Goal: Task Accomplishment & Management: Complete application form

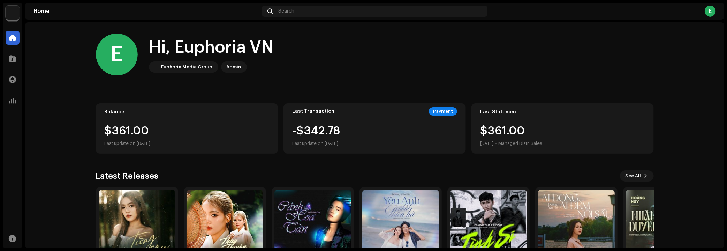
click at [9, 12] on img at bounding box center [13, 13] width 14 height 14
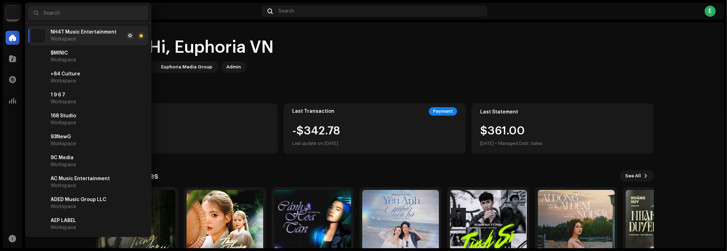
click at [345, 55] on div "E Hi, Euphoria VN Euphoria Media Group Admin" at bounding box center [375, 54] width 558 height 42
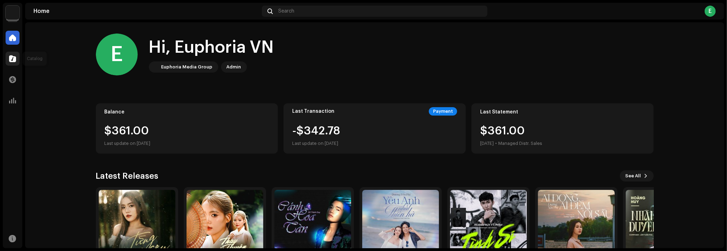
click at [15, 59] on span at bounding box center [12, 59] width 7 height 6
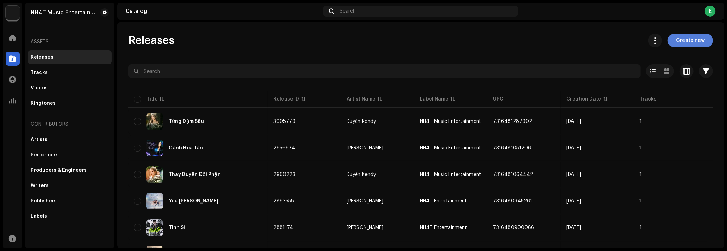
click at [685, 42] on span "Create new" at bounding box center [690, 40] width 29 height 14
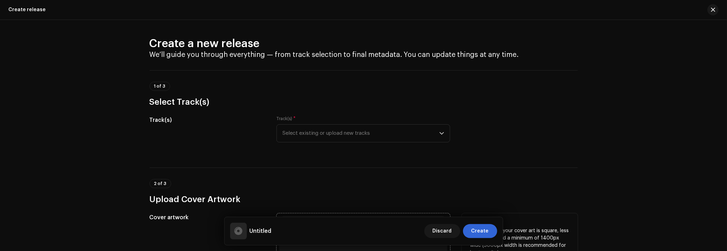
scroll to position [31, 0]
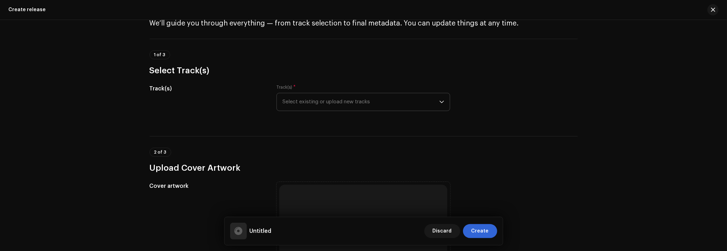
click at [344, 100] on span "Select existing or upload new tracks" at bounding box center [361, 101] width 157 height 17
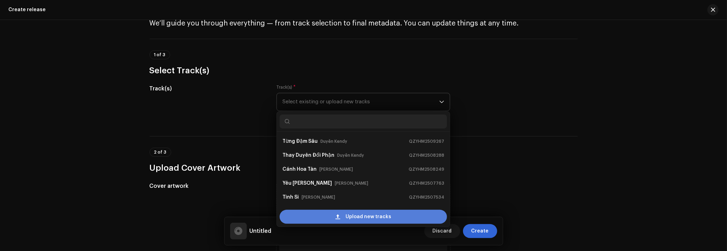
scroll to position [11, 0]
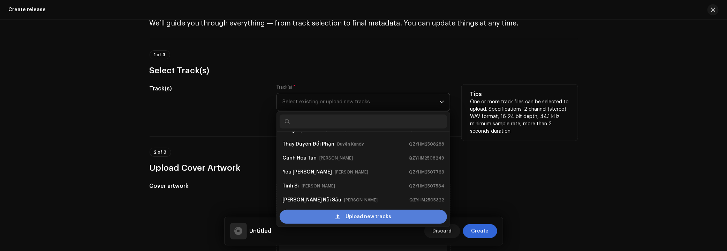
click at [334, 217] on div "Upload new tracks" at bounding box center [363, 217] width 167 height 14
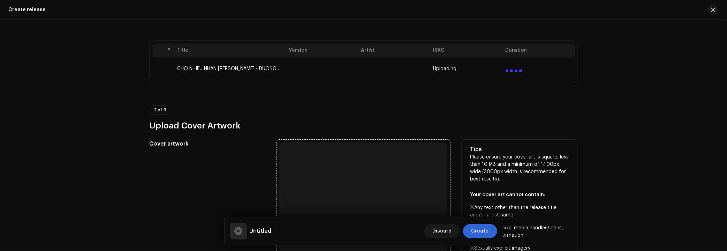
scroll to position [190, 0]
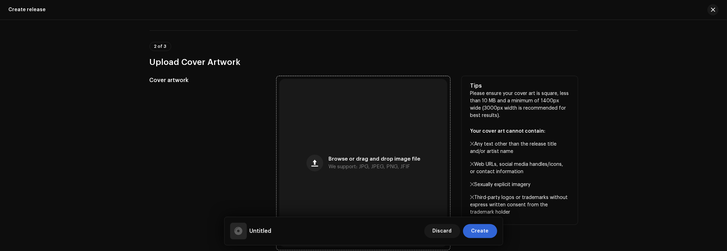
click at [354, 151] on div "Browse or drag and drop image file We support: JPG, JPEG, PNG, JFIF" at bounding box center [363, 163] width 168 height 168
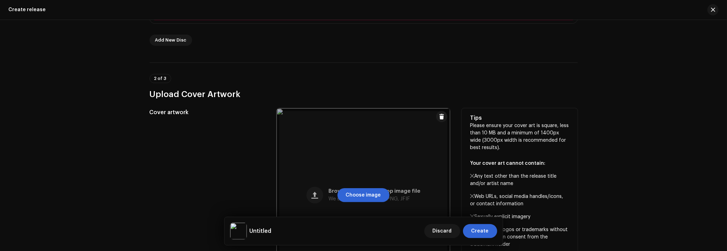
scroll to position [91, 0]
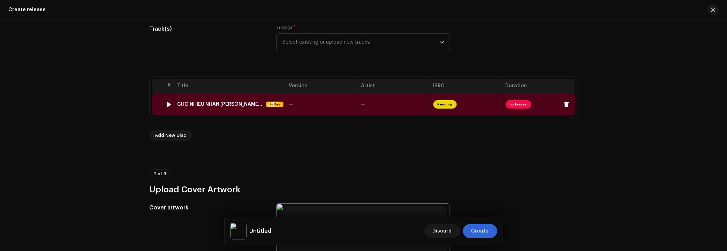
click at [339, 106] on td "—" at bounding box center [322, 104] width 72 height 22
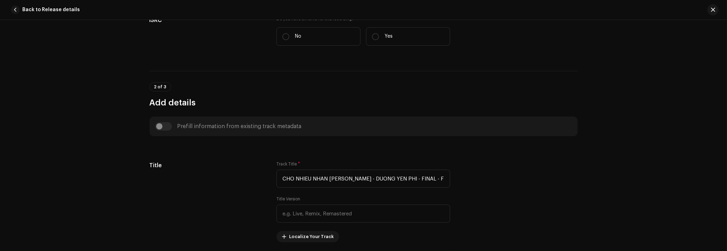
scroll to position [39, 0]
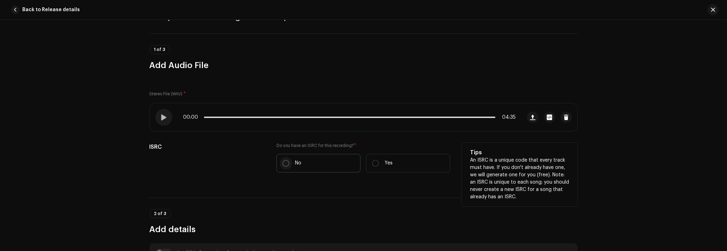
click at [283, 162] on input "No" at bounding box center [286, 163] width 7 height 7
radio input "true"
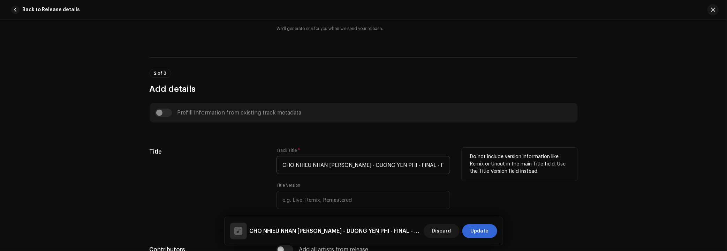
scroll to position [230, 0]
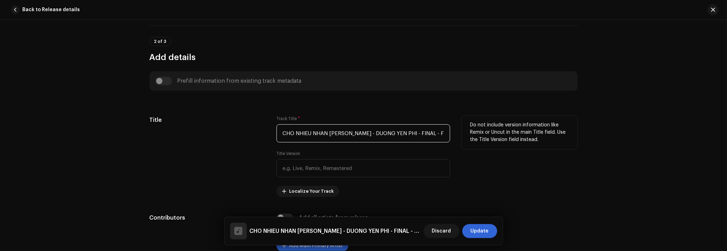
click at [322, 132] on input "CHO NHIEU NHAN [PERSON_NAME] - DUONG YEN PHI - FINAL - FIX 2.wav" at bounding box center [364, 133] width 174 height 18
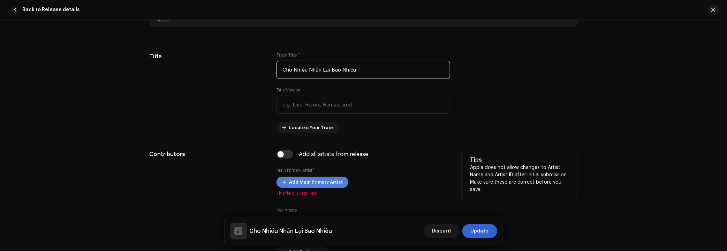
type input "Cho Nhiều Nhận Lại Bao Nhiêu"
click at [315, 180] on span "Add Main Primary Artist" at bounding box center [316, 182] width 54 height 14
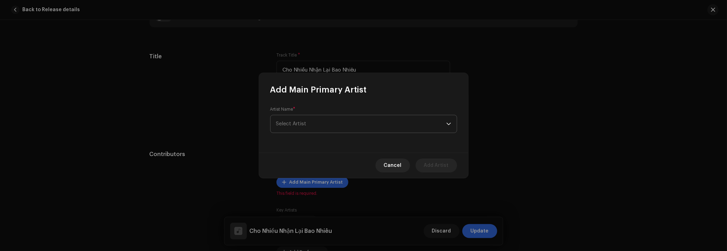
click at [324, 118] on span "Select Artist" at bounding box center [361, 123] width 170 height 17
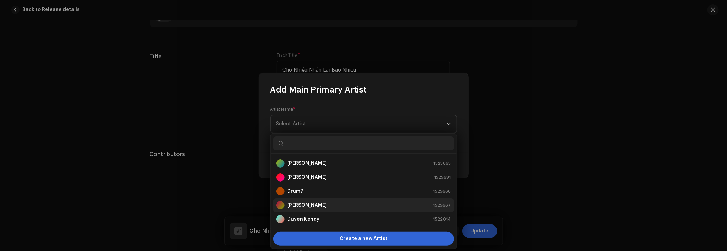
click at [318, 201] on div "[PERSON_NAME]" at bounding box center [301, 205] width 51 height 8
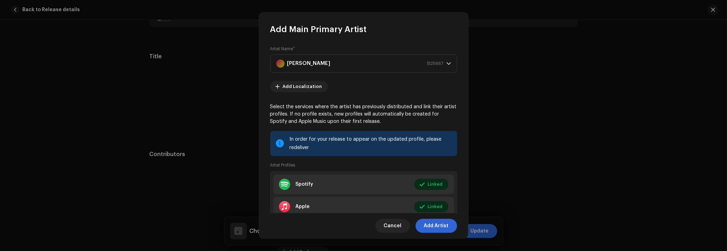
scroll to position [48, 0]
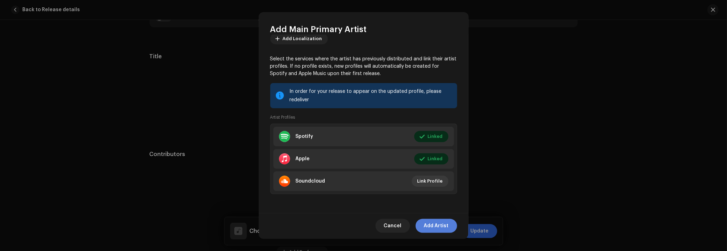
click at [432, 225] on span "Add Artist" at bounding box center [436, 226] width 25 height 14
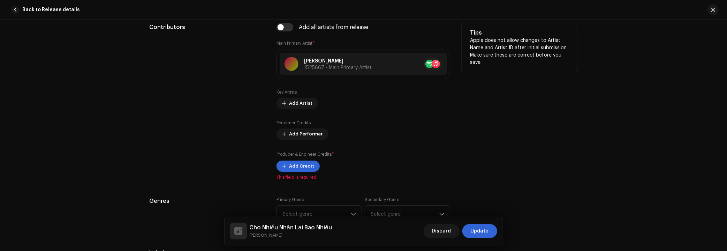
scroll to position [452, 0]
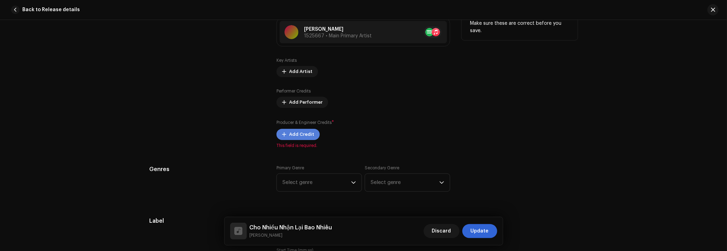
click at [310, 134] on span "Add Credit" at bounding box center [301, 134] width 25 height 14
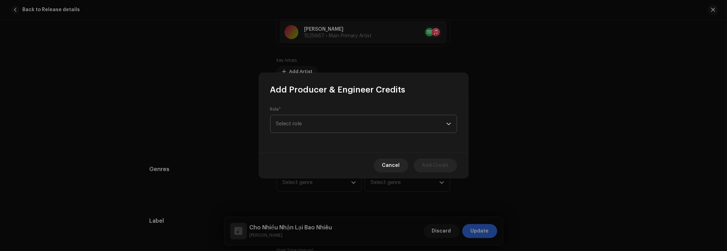
click at [343, 126] on span "Select role" at bounding box center [361, 123] width 170 height 17
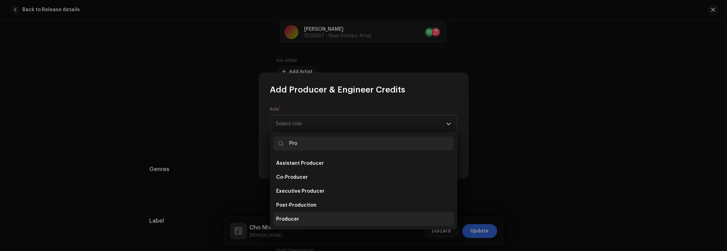
scroll to position [28, 0]
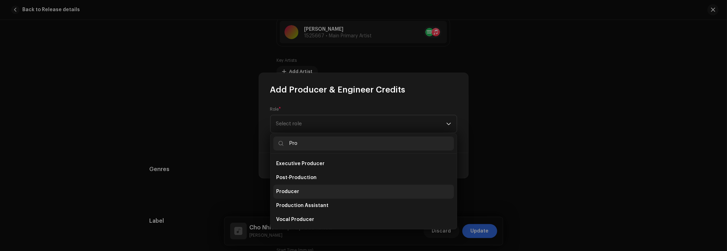
type input "Pro"
click at [307, 193] on li "Producer" at bounding box center [363, 192] width 181 height 14
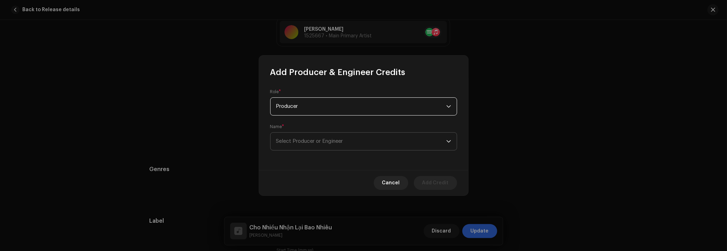
click at [320, 143] on span "Select Producer or Engineer" at bounding box center [309, 140] width 67 height 5
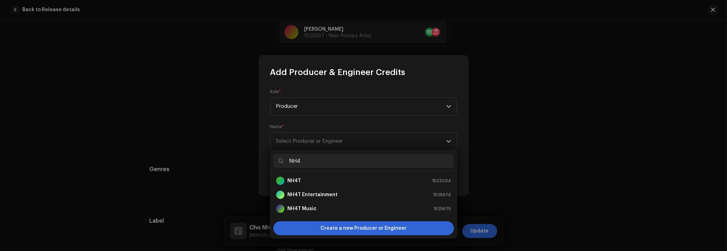
type input "NH4"
click at [309, 178] on div "NH4T 1522034" at bounding box center [363, 181] width 175 height 8
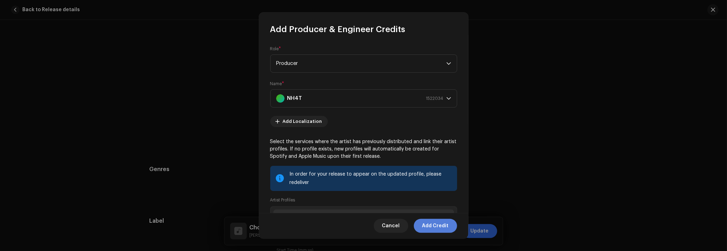
click at [434, 226] on span "Add Credit" at bounding box center [435, 226] width 27 height 14
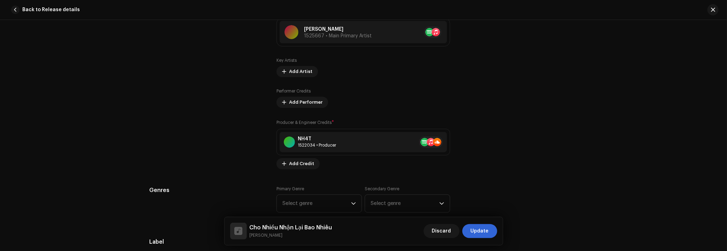
scroll to position [483, 0]
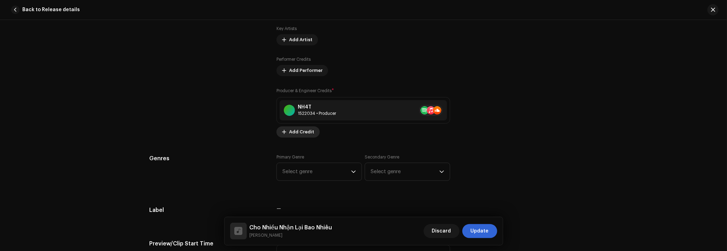
click at [307, 132] on span "Add Credit" at bounding box center [301, 132] width 25 height 14
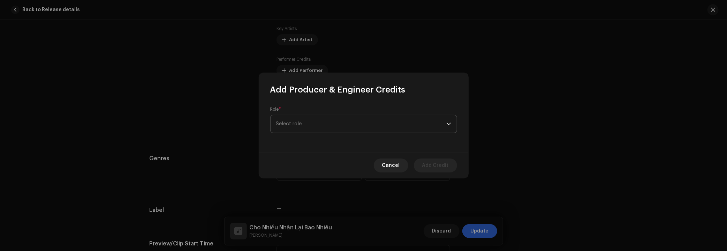
click at [328, 124] on span "Select role" at bounding box center [361, 123] width 170 height 17
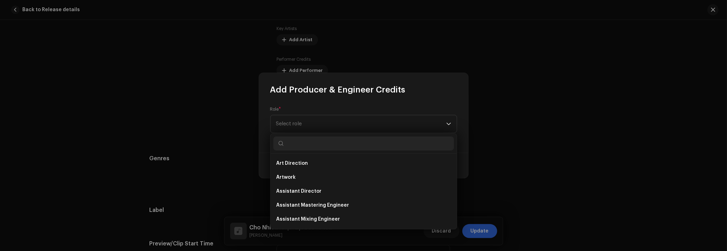
type input "A"
type input "Ả"
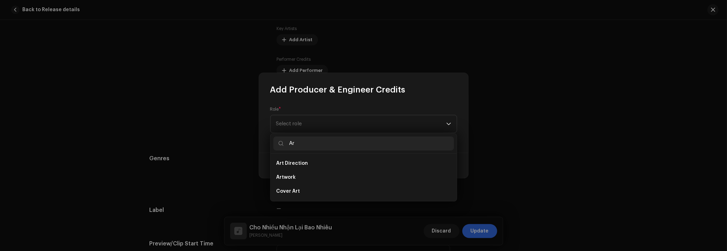
type input "A"
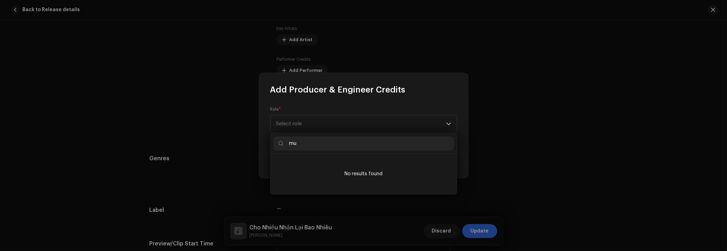
type input "m"
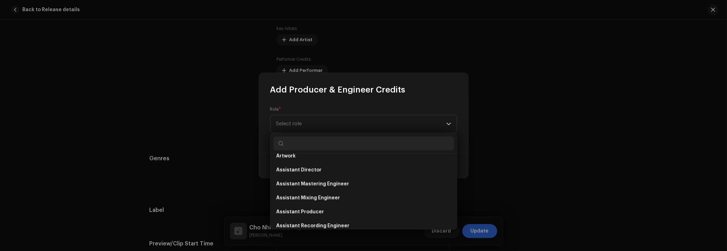
scroll to position [0, 0]
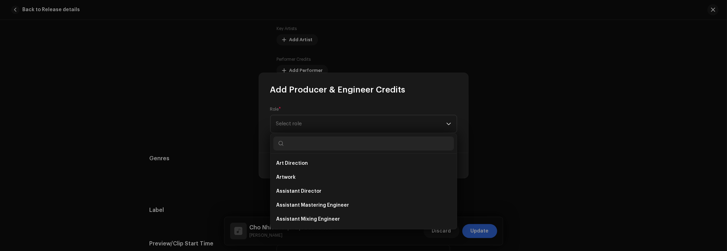
click at [410, 93] on div "Add Producer & Engineer Credits" at bounding box center [363, 84] width 209 height 22
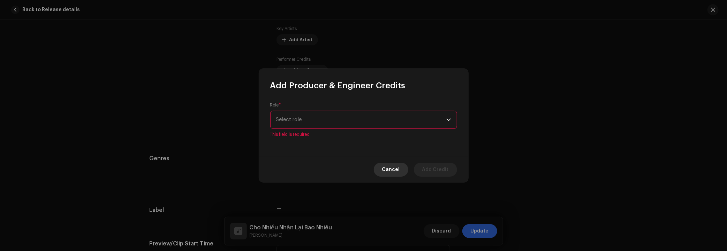
click at [393, 167] on span "Cancel" at bounding box center [391, 170] width 18 height 14
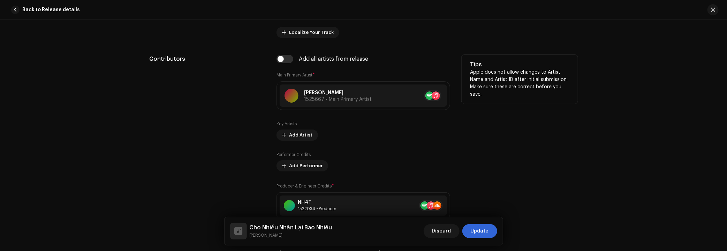
scroll to position [356, 0]
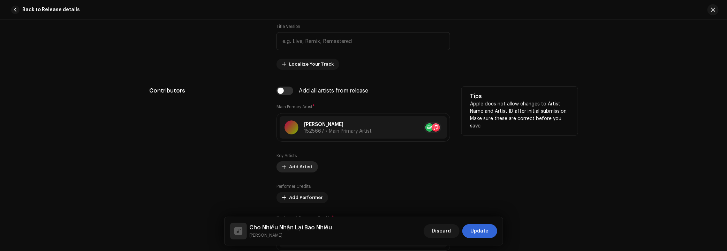
click at [302, 164] on span "Add Artist" at bounding box center [300, 167] width 23 height 14
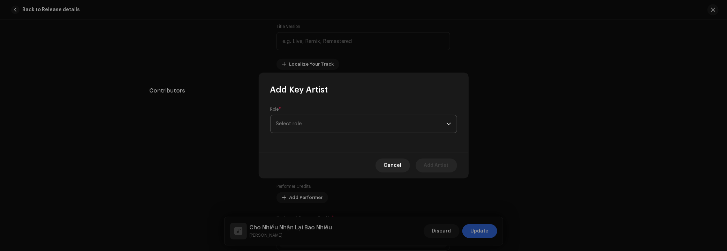
click at [326, 125] on span "Select role" at bounding box center [361, 123] width 170 height 17
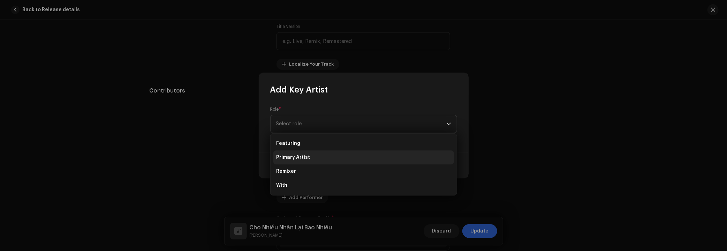
click at [318, 156] on li "Primary Artist" at bounding box center [363, 157] width 181 height 14
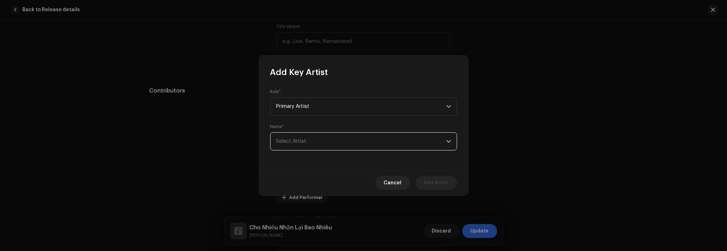
click at [321, 143] on span "Select Artist" at bounding box center [361, 141] width 170 height 17
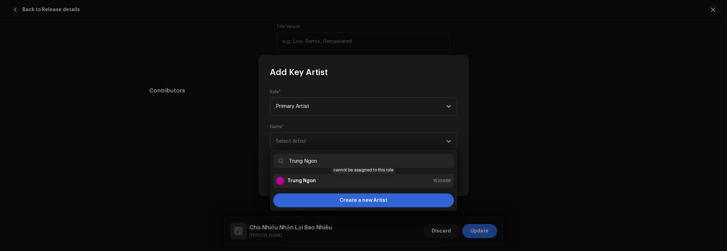
type input "Trung Ngon"
click at [351, 180] on div "Trung Ngon 1525688" at bounding box center [363, 181] width 175 height 8
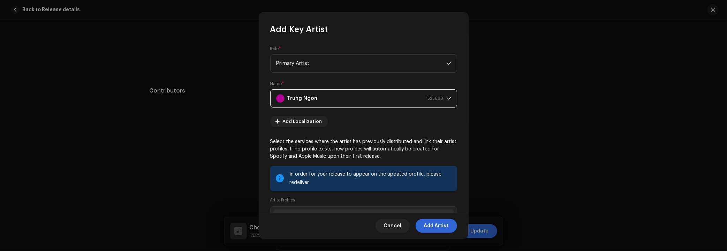
scroll to position [83, 0]
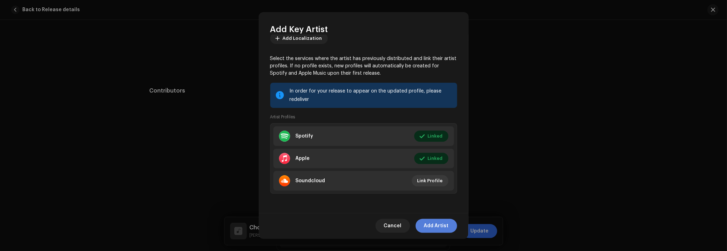
click at [441, 226] on span "Add Artist" at bounding box center [436, 226] width 25 height 14
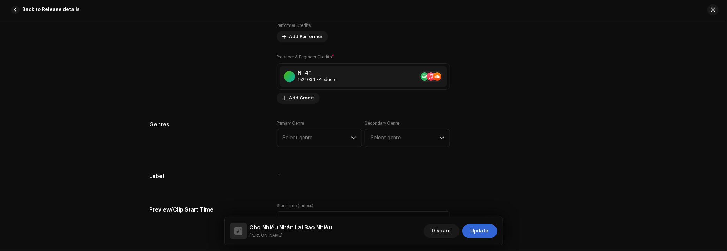
scroll to position [578, 0]
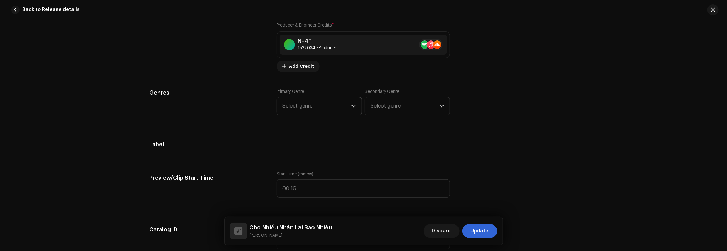
click at [318, 111] on span "Select genre" at bounding box center [317, 105] width 69 height 17
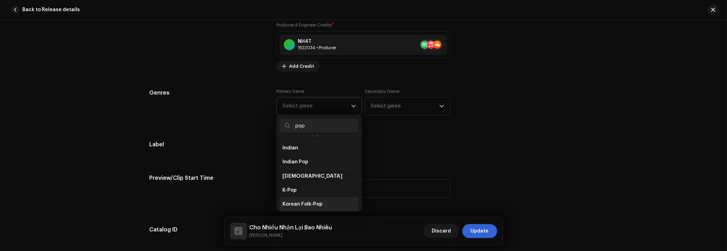
scroll to position [222, 0]
type input "pop"
click at [288, 194] on span "Pop" at bounding box center [287, 197] width 9 height 7
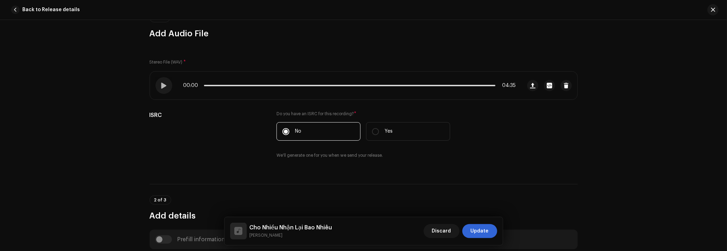
scroll to position [0, 0]
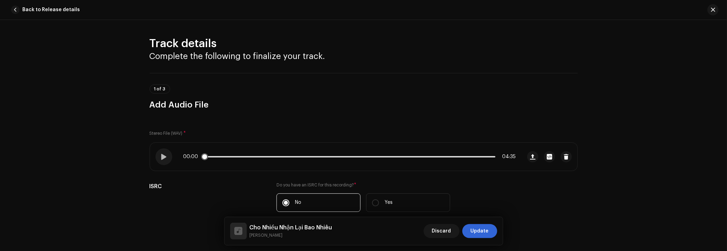
click at [251, 156] on p-slider at bounding box center [350, 156] width 292 height 1
click at [263, 156] on p-slider at bounding box center [350, 156] width 292 height 1
click at [273, 157] on p-slider at bounding box center [350, 156] width 292 height 1
click at [272, 156] on span at bounding box center [274, 156] width 7 height 7
drag, startPoint x: 273, startPoint y: 155, endPoint x: 269, endPoint y: 156, distance: 4.7
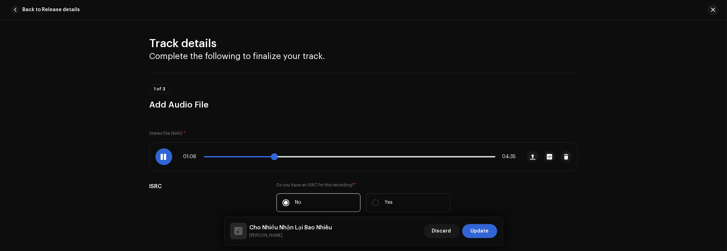
click at [271, 156] on span at bounding box center [274, 156] width 7 height 7
drag, startPoint x: 271, startPoint y: 156, endPoint x: 263, endPoint y: 157, distance: 7.5
click at [263, 157] on span at bounding box center [265, 156] width 7 height 7
drag, startPoint x: 265, startPoint y: 157, endPoint x: 258, endPoint y: 157, distance: 6.7
click at [262, 157] on span at bounding box center [265, 156] width 7 height 7
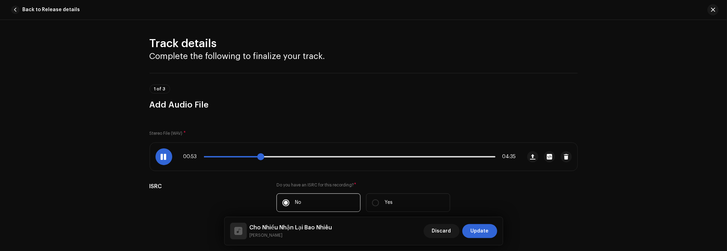
drag, startPoint x: 258, startPoint y: 156, endPoint x: 253, endPoint y: 156, distance: 5.6
click at [253, 156] on div "00:53 04:35" at bounding box center [349, 157] width 333 height 6
drag, startPoint x: 255, startPoint y: 157, endPoint x: 251, endPoint y: 157, distance: 3.9
click at [253, 156] on span at bounding box center [256, 156] width 7 height 7
click at [250, 156] on span at bounding box center [253, 156] width 7 height 7
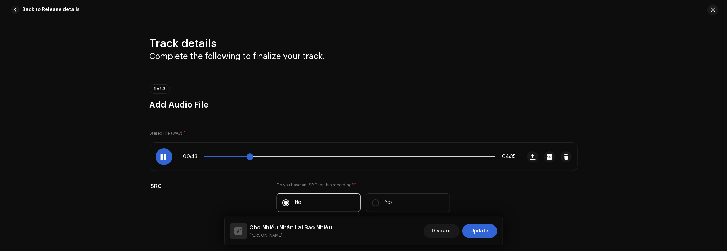
click at [249, 157] on span at bounding box center [250, 156] width 7 height 7
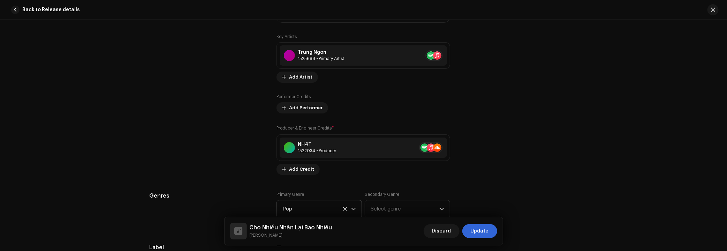
scroll to position [602, 0]
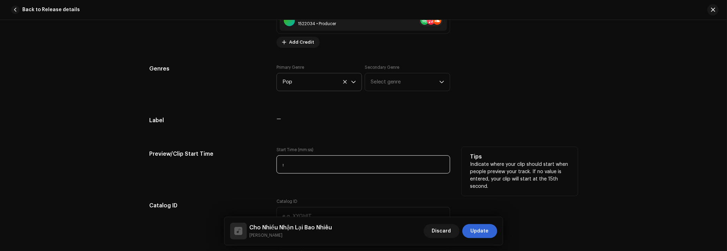
click at [299, 160] on input ":" at bounding box center [364, 164] width 174 height 18
click at [281, 164] on input ":" at bounding box center [364, 164] width 174 height 18
type input "00:44"
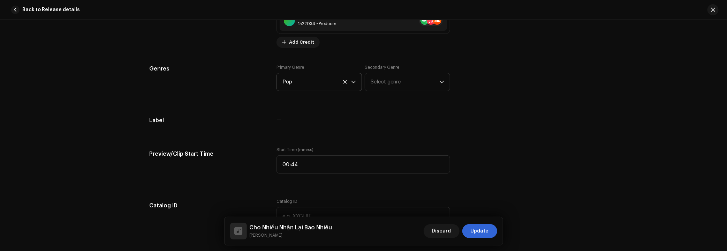
click at [224, 188] on div "Track details Complete the following to finalize your track. 1 of 3 Add Audio F…" at bounding box center [363, 195] width 451 height 1522
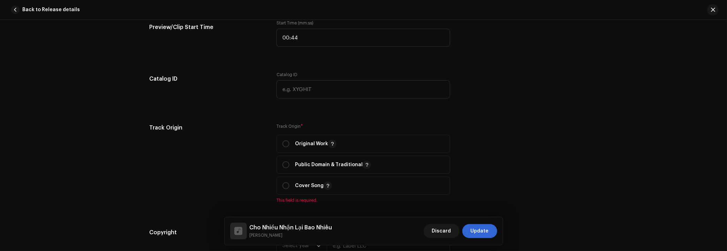
scroll to position [761, 0]
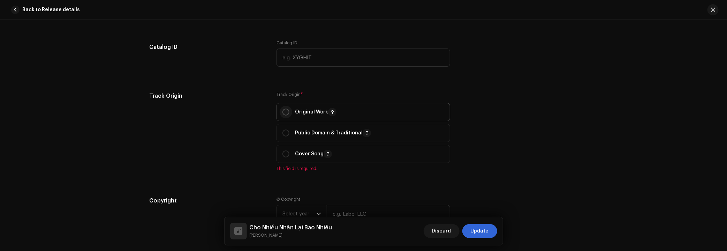
click at [284, 110] on input "radio" at bounding box center [286, 111] width 7 height 7
radio input "true"
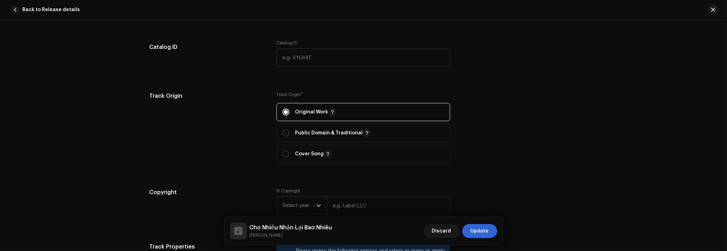
scroll to position [856, 0]
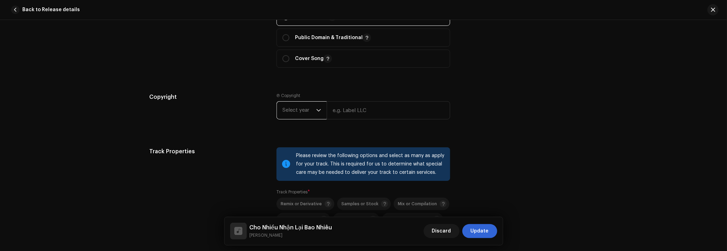
click at [296, 112] on span "Select year" at bounding box center [300, 110] width 34 height 17
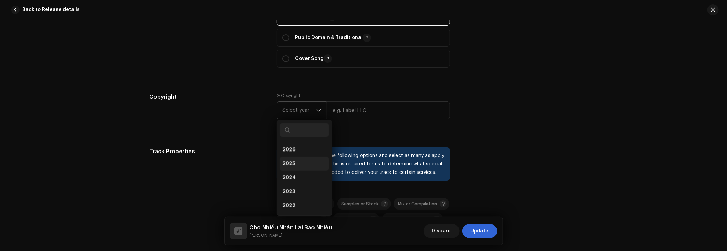
click at [299, 160] on li "2025" at bounding box center [305, 164] width 50 height 14
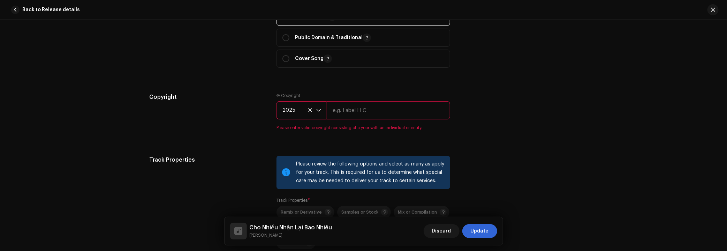
click at [372, 111] on input "text" at bounding box center [388, 110] width 123 height 18
type input "NH4T Entertainment Co., Ltd"
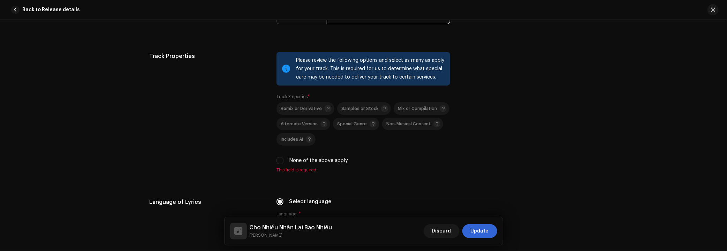
scroll to position [983, 0]
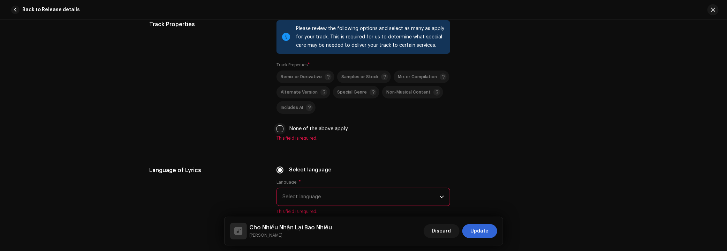
click at [281, 128] on input "None of the above apply" at bounding box center [280, 128] width 7 height 7
checkbox input "true"
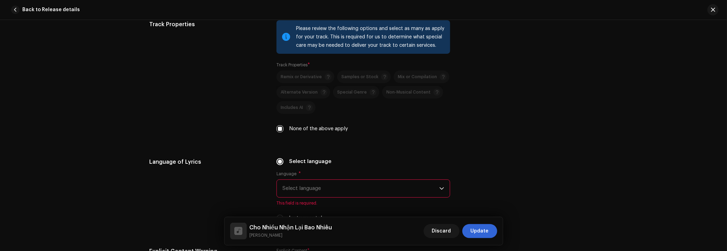
scroll to position [1078, 0]
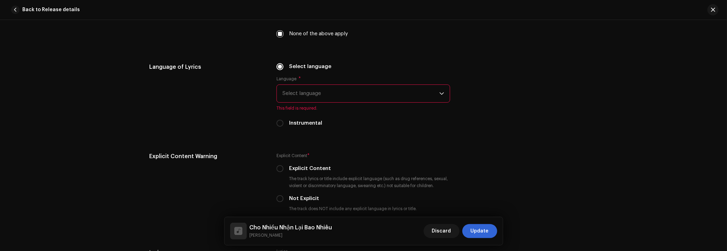
click at [311, 93] on span "Select language" at bounding box center [361, 93] width 157 height 17
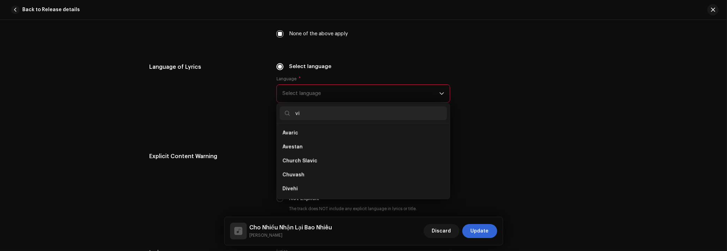
scroll to position [0, 0]
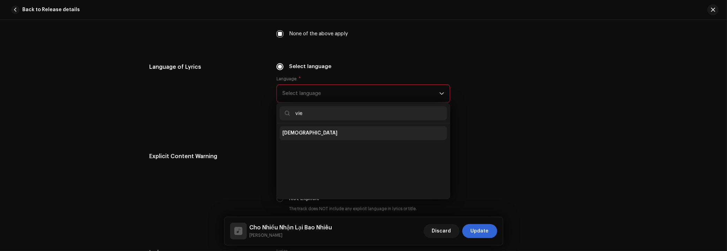
type input "vie"
click at [310, 135] on li "[DEMOGRAPHIC_DATA]" at bounding box center [363, 133] width 167 height 14
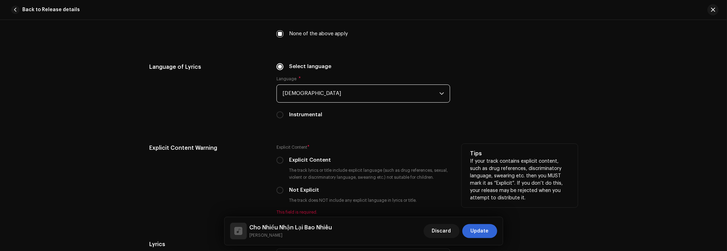
scroll to position [1110, 0]
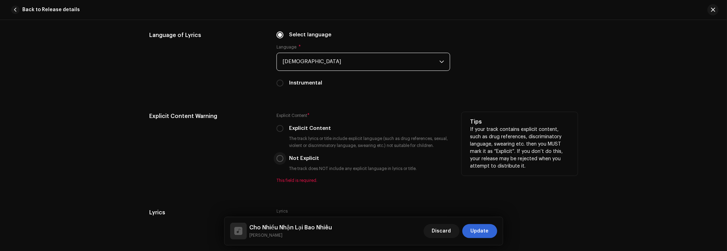
click at [277, 158] on input "Not Explicit" at bounding box center [280, 158] width 7 height 7
radio input "true"
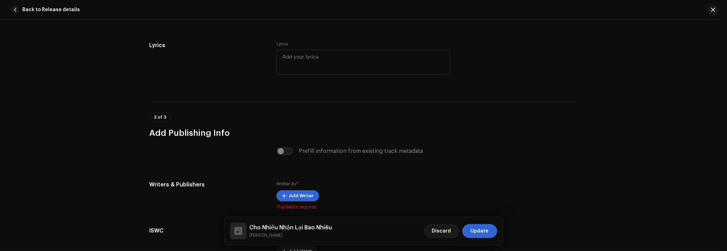
scroll to position [1332, 0]
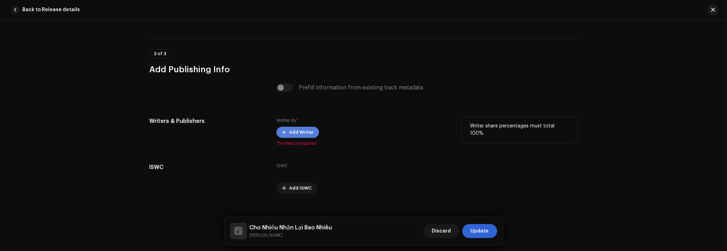
click at [295, 133] on span "Add Writer" at bounding box center [301, 132] width 24 height 14
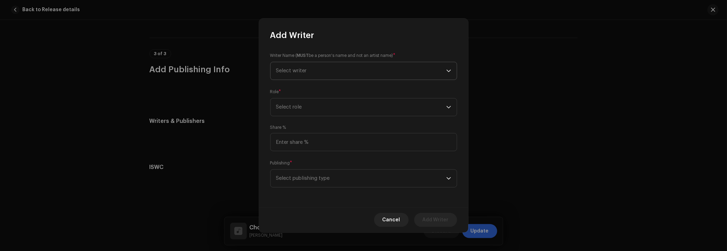
click at [310, 78] on span "Select writer" at bounding box center [361, 70] width 170 height 17
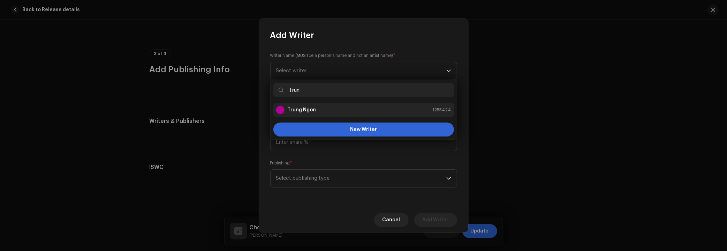
type input "Trun"
click at [330, 114] on li "Trung Ngon 1255424" at bounding box center [363, 110] width 181 height 14
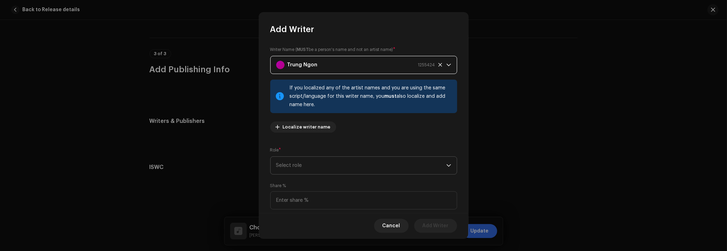
click at [313, 160] on span "Select role" at bounding box center [361, 165] width 170 height 17
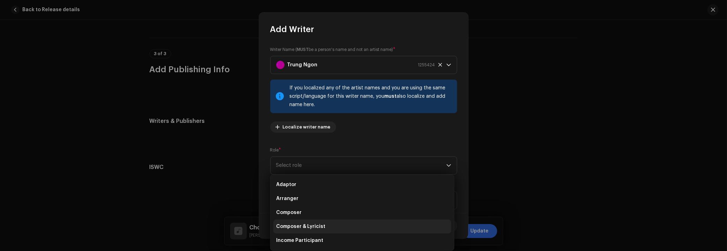
click at [309, 225] on span "Composer & Lyricist" at bounding box center [300, 226] width 49 height 7
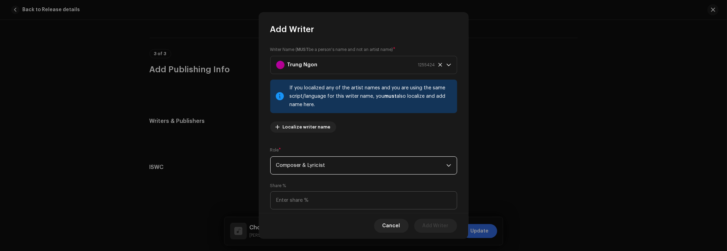
scroll to position [52, 0]
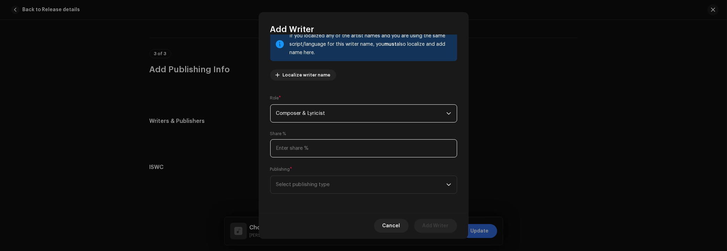
click at [305, 151] on input at bounding box center [363, 148] width 187 height 18
type input "100.00"
click at [313, 195] on div "Writer Name ( MUST be a person's name and not an artist name) * [PERSON_NAME] 1…" at bounding box center [363, 124] width 209 height 178
click at [318, 188] on span "Select publishing type" at bounding box center [361, 184] width 170 height 17
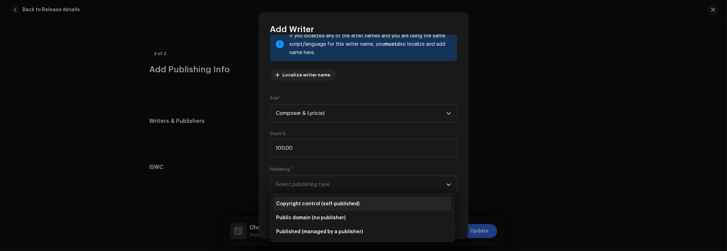
click at [326, 200] on span "Copyright control (self-published)" at bounding box center [318, 203] width 84 height 7
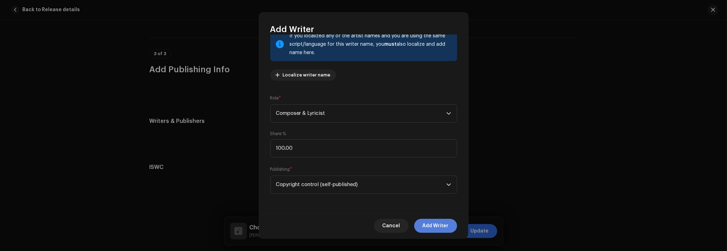
click at [427, 225] on span "Add Writer" at bounding box center [436, 226] width 26 height 14
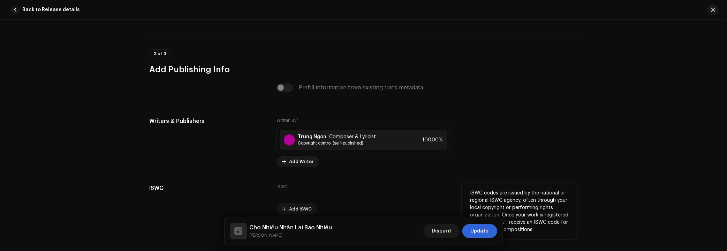
scroll to position [1361, 0]
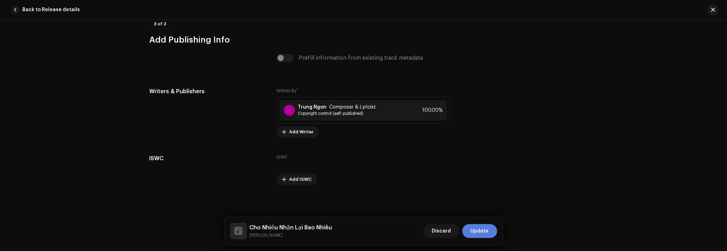
click at [481, 232] on span "Update" at bounding box center [480, 231] width 18 height 14
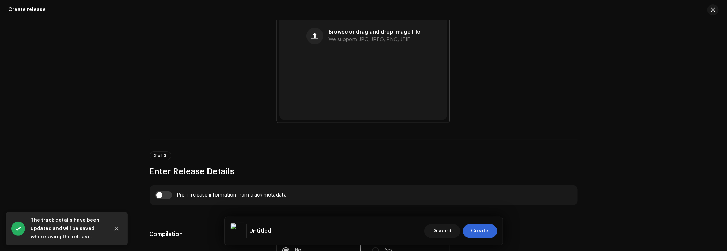
scroll to position [440, 0]
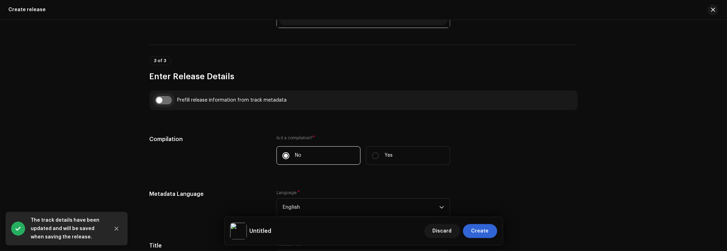
click at [160, 97] on input "checkbox" at bounding box center [163, 100] width 17 height 8
checkbox input "true"
type input "Cho Nhiều Nhận Lại Bao Nhiêu"
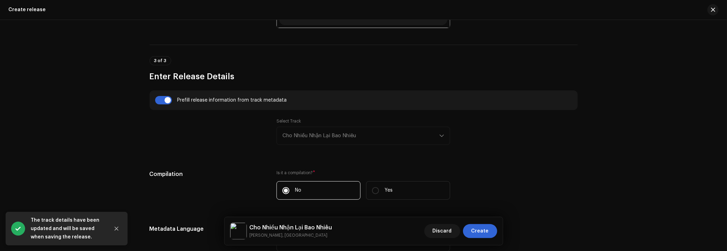
scroll to position [535, 0]
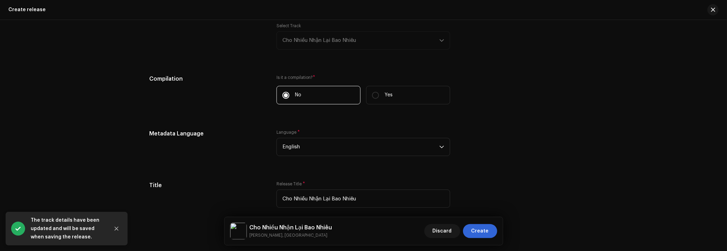
click at [321, 48] on div "Select Track Cho Nhiều Nhận Lại Bao Nhiêu" at bounding box center [364, 36] width 174 height 27
click at [321, 43] on div "Select Track Cho Nhiều Nhận Lại Bao Nhiêu" at bounding box center [364, 36] width 174 height 27
click at [320, 37] on div "Select Track Cho Nhiều Nhận Lại Bao Nhiêu" at bounding box center [364, 36] width 174 height 27
click at [438, 43] on div "Select Track Cho Nhiều Nhận Lại Bao Nhiêu" at bounding box center [364, 36] width 174 height 27
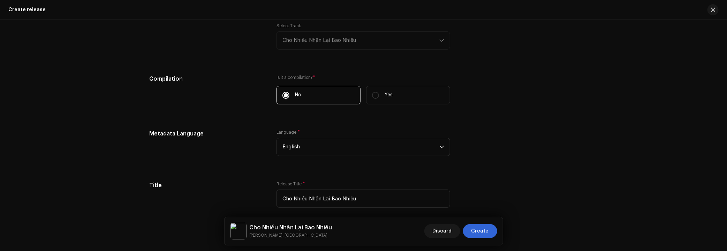
scroll to position [599, 0]
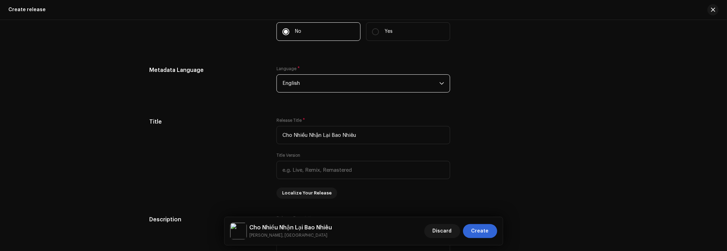
click at [332, 87] on span "English" at bounding box center [361, 83] width 157 height 17
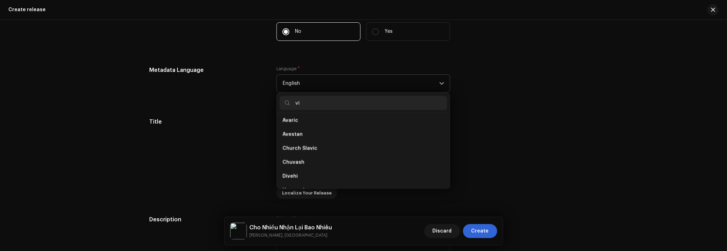
scroll to position [0, 0]
type input "vie"
click at [298, 126] on li "[DEMOGRAPHIC_DATA]" at bounding box center [363, 123] width 167 height 14
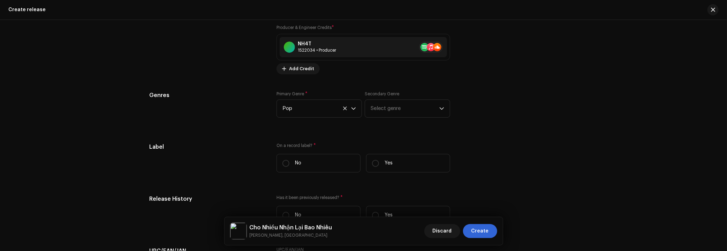
scroll to position [1074, 0]
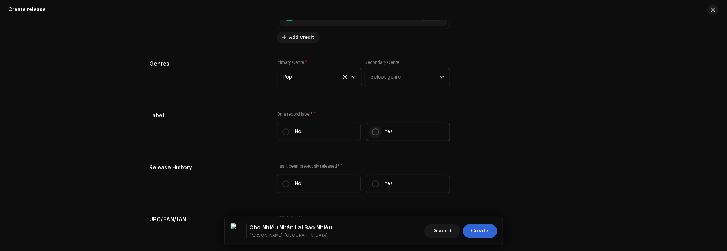
click at [374, 133] on input "Yes" at bounding box center [375, 131] width 7 height 7
radio input "true"
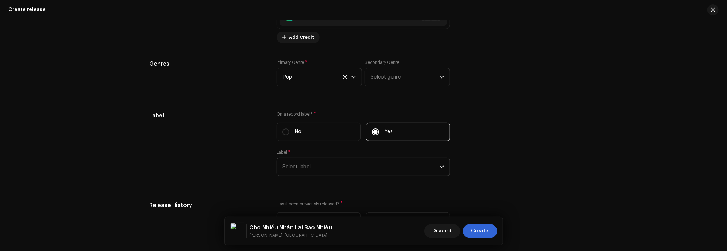
click at [316, 170] on span "Select label" at bounding box center [361, 166] width 157 height 17
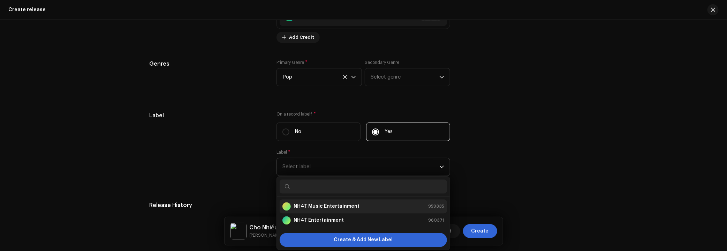
click at [336, 203] on strong "NH4T Music Entertainment" at bounding box center [327, 206] width 66 height 7
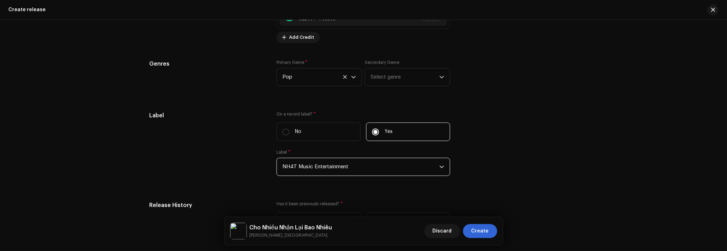
scroll to position [1137, 0]
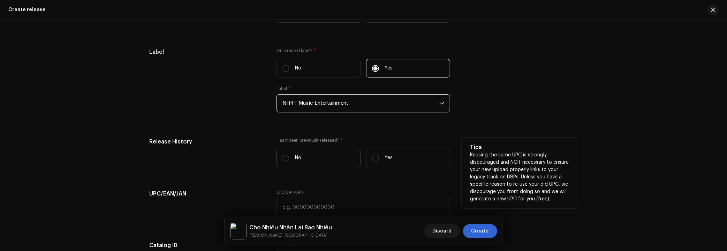
click at [285, 163] on label "No" at bounding box center [319, 158] width 84 height 18
click at [285, 162] on input "No" at bounding box center [286, 158] width 7 height 7
radio input "true"
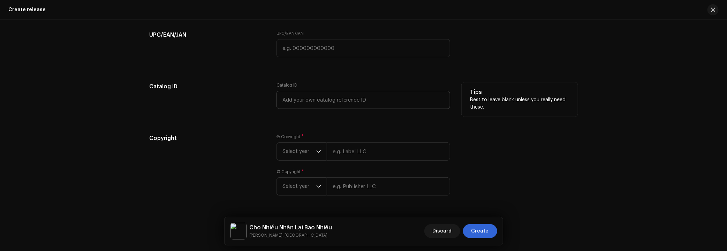
scroll to position [1316, 0]
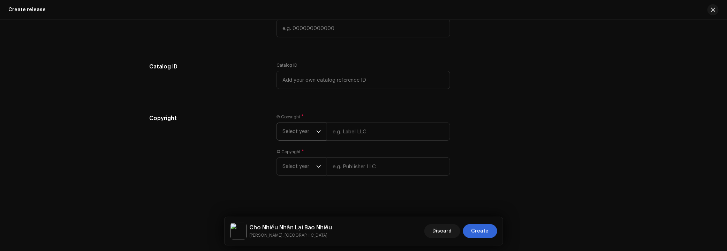
click at [301, 127] on span "Select year" at bounding box center [300, 131] width 34 height 17
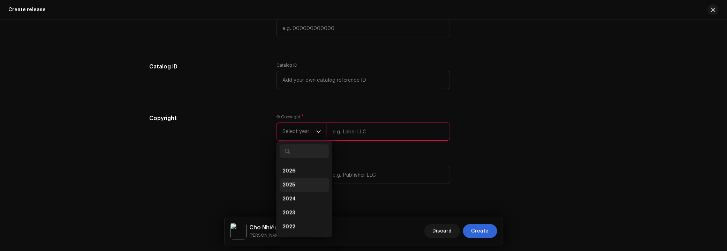
click at [298, 178] on li "2025" at bounding box center [305, 185] width 50 height 14
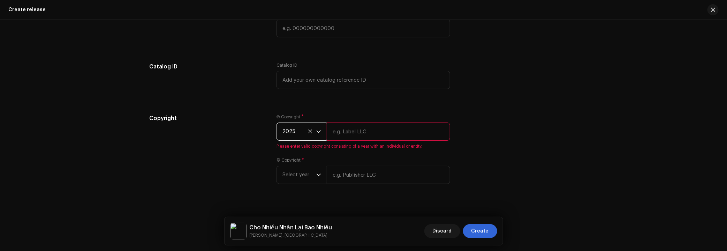
drag, startPoint x: 363, startPoint y: 135, endPoint x: 373, endPoint y: 140, distance: 11.2
click at [363, 135] on input "text" at bounding box center [388, 131] width 123 height 18
type input "NH4T Entertainment Co., Ltd"
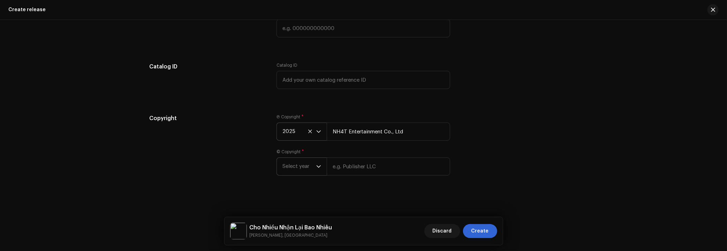
click at [306, 171] on span "Select year" at bounding box center [300, 166] width 34 height 17
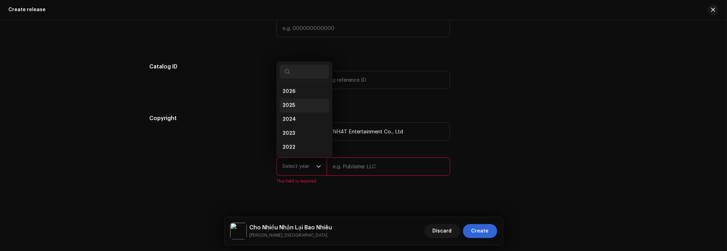
click at [286, 104] on span "2025" at bounding box center [289, 105] width 13 height 7
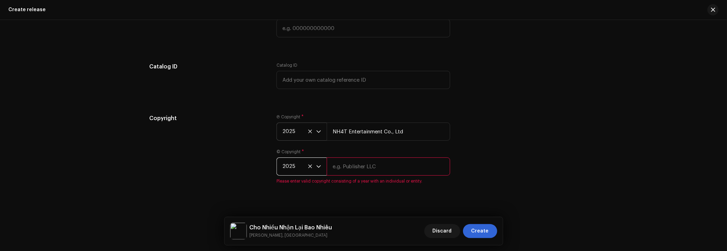
click at [354, 163] on input "text" at bounding box center [388, 166] width 123 height 18
type input "NH4T Entertainment Co., Ltd"
click at [533, 150] on div "Copyright Ⓟ Copyright * 2025 NH4T Entertainment Co., Ltd © Copyright * 2025 NH4…" at bounding box center [364, 149] width 428 height 70
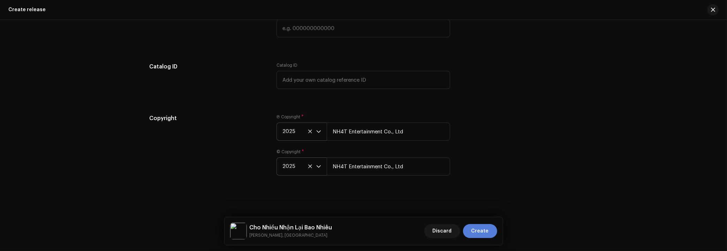
click at [484, 230] on span "Create" at bounding box center [480, 231] width 17 height 14
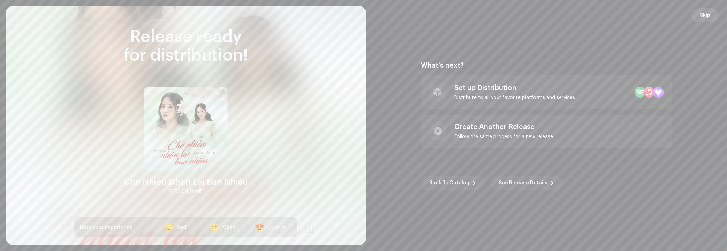
click at [701, 15] on span "Skip" at bounding box center [705, 15] width 10 height 14
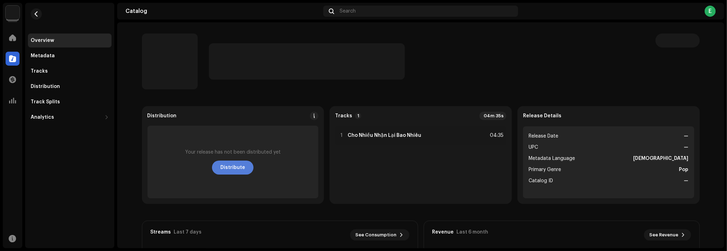
click at [233, 171] on span "Distribute" at bounding box center [232, 167] width 25 height 14
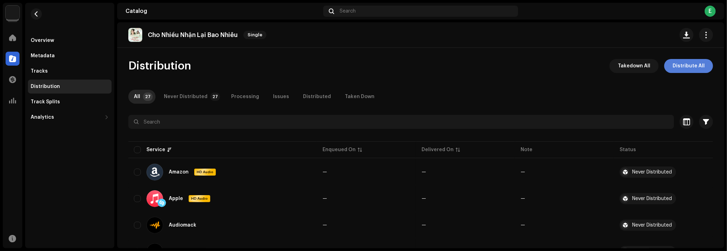
click at [678, 68] on span "Distribute All" at bounding box center [689, 66] width 32 height 14
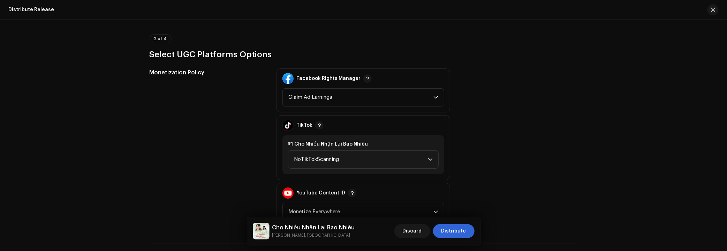
scroll to position [761, 0]
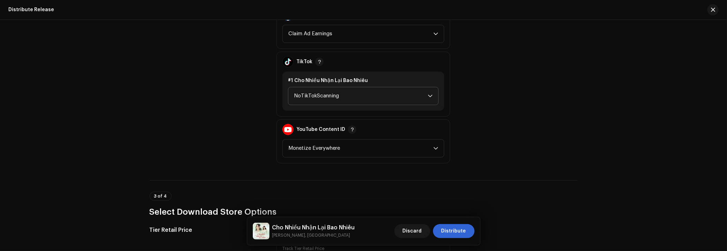
click at [349, 99] on span "NoTikTokScanning" at bounding box center [361, 95] width 134 height 17
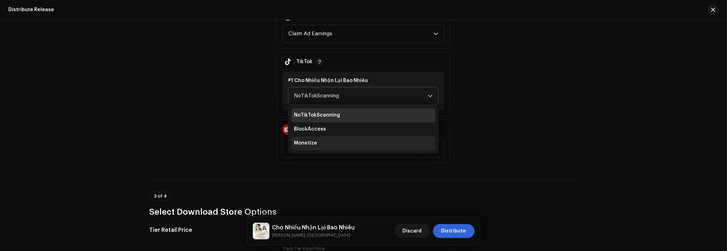
click at [329, 136] on li "Monetize" at bounding box center [363, 143] width 144 height 14
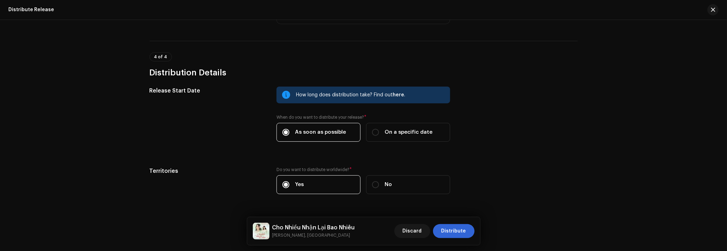
scroll to position [1027, 0]
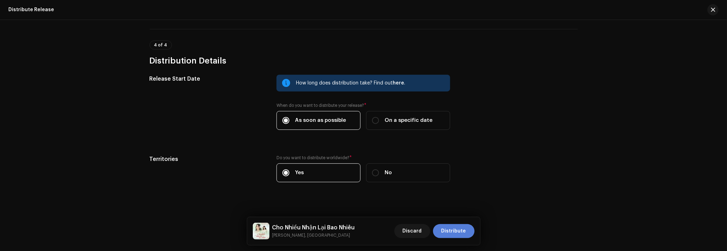
click at [459, 232] on span "Distribute" at bounding box center [454, 231] width 25 height 14
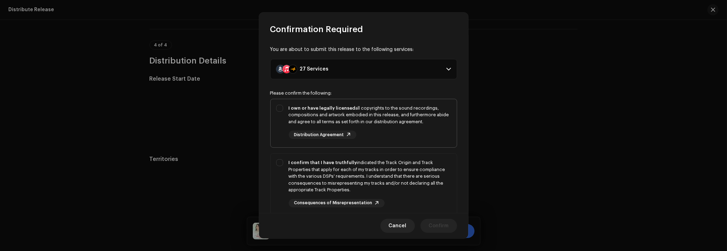
click at [284, 113] on div "I own or have legally licensed all copyrights to the sound recordings, composit…" at bounding box center [364, 122] width 186 height 46
checkbox input "true"
click at [335, 166] on div "I confirm that I have truthfully indicated the Track Origin and Track Propertie…" at bounding box center [370, 176] width 163 height 34
checkbox input "true"
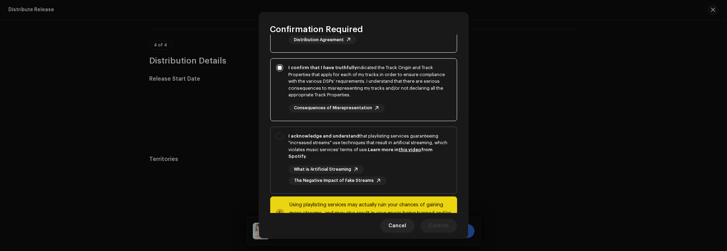
click at [334, 141] on div "I acknowledge and understand that playlisting services guaranteeing "increased …" at bounding box center [370, 146] width 163 height 27
checkbox input "true"
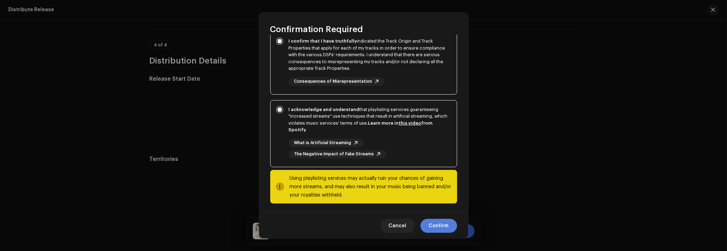
click at [441, 224] on span "Confirm" at bounding box center [439, 226] width 20 height 14
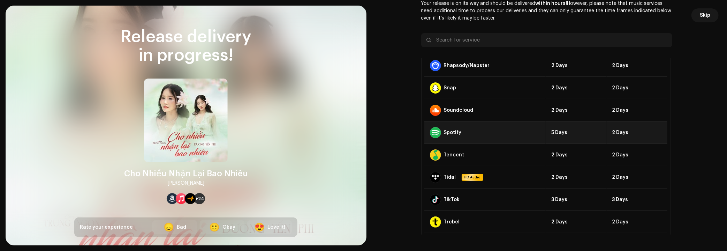
scroll to position [447, 0]
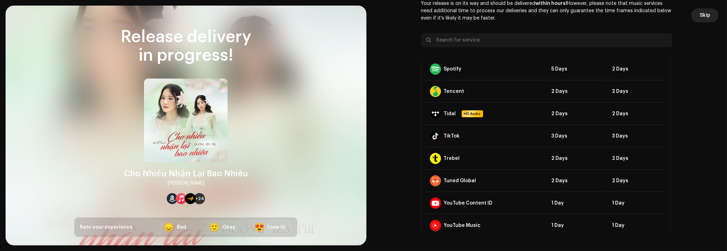
click at [704, 17] on span "Skip" at bounding box center [705, 15] width 10 height 14
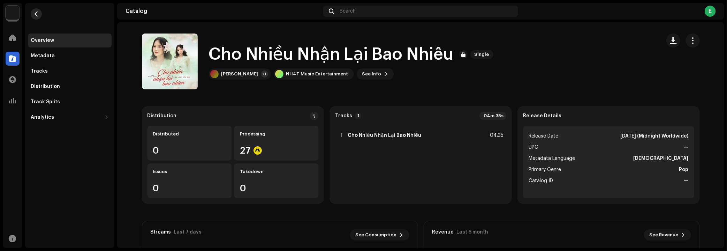
click at [35, 15] on span "button" at bounding box center [36, 14] width 5 height 6
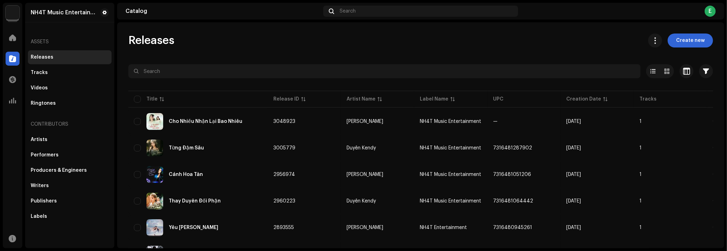
click at [255, 37] on div "Releases Create new" at bounding box center [420, 40] width 585 height 14
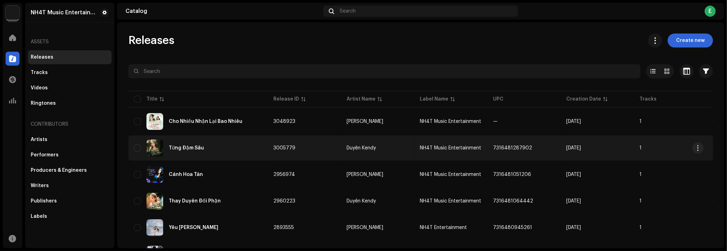
scroll to position [31, 0]
